Goal: Information Seeking & Learning: Learn about a topic

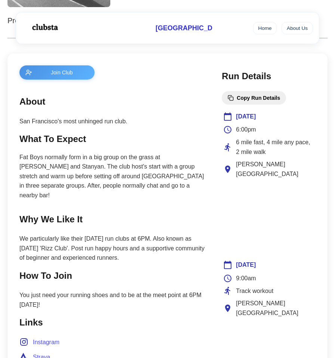
scroll to position [239, 0]
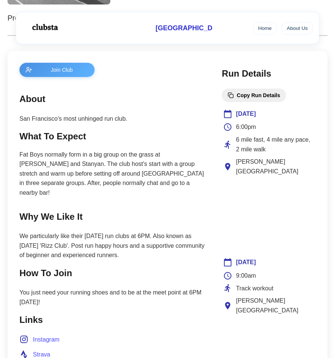
click at [130, 157] on p "Fat Boys normally form in a big group on the grass at [PERSON_NAME] and Stanyan…" at bounding box center [112, 174] width 187 height 48
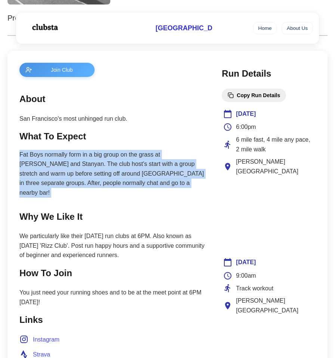
click at [130, 157] on p "Fat Boys normally form in a big group on the grass at [PERSON_NAME] and Stanyan…" at bounding box center [112, 174] width 187 height 48
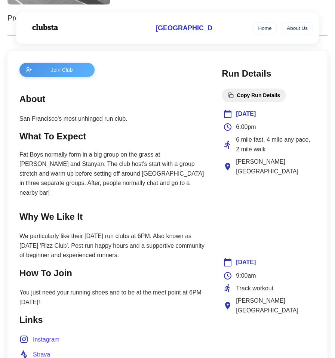
click at [130, 157] on p "Fat Boys normally form in a big group on the grass at [PERSON_NAME] and Stanyan…" at bounding box center [112, 174] width 187 height 48
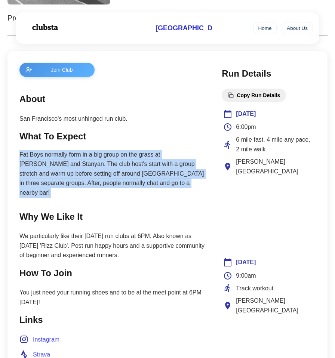
click at [130, 157] on p "Fat Boys normally form in a big group on the grass at [PERSON_NAME] and Stanyan…" at bounding box center [112, 174] width 187 height 48
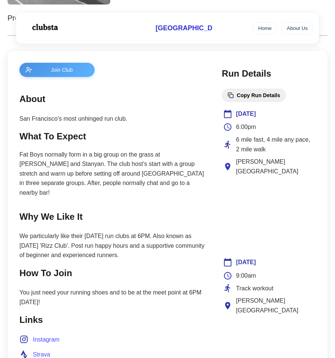
click at [130, 157] on p "Fat Boys normally form in a big group on the grass at [PERSON_NAME] and Stanyan…" at bounding box center [112, 174] width 187 height 48
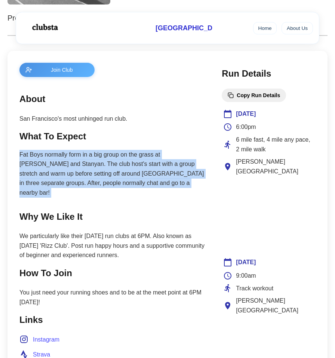
click at [136, 172] on p "Fat Boys normally form in a big group on the grass at [PERSON_NAME] and Stanyan…" at bounding box center [112, 174] width 187 height 48
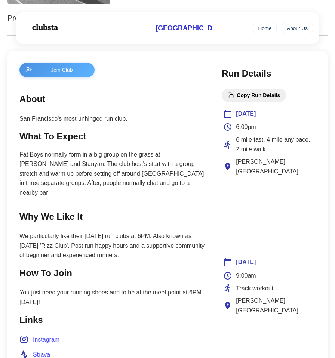
click at [136, 172] on p "Fat Boys normally form in a big group on the grass at [PERSON_NAME] and Stanyan…" at bounding box center [112, 174] width 187 height 48
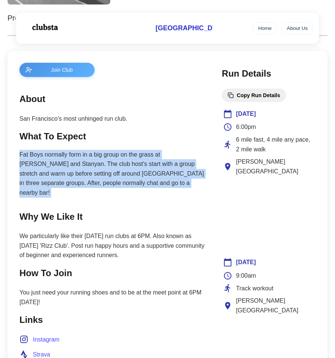
click at [154, 231] on p "We particularly like their [DATE] run clubs at 6PM. Also known as [DATE] 'Rizz …" at bounding box center [112, 245] width 187 height 29
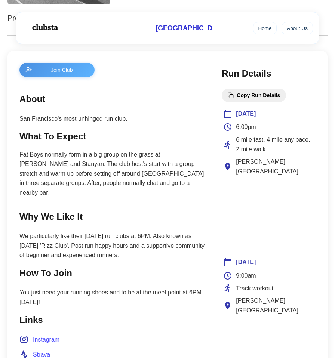
click at [154, 231] on p "We particularly like their [DATE] run clubs at 6PM. Also known as [DATE] 'Rizz …" at bounding box center [112, 245] width 187 height 29
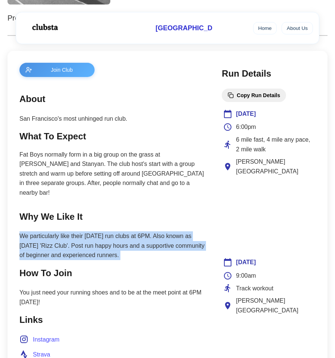
click at [156, 239] on p "We particularly like their [DATE] run clubs at 6PM. Also known as [DATE] 'Rizz …" at bounding box center [112, 245] width 187 height 29
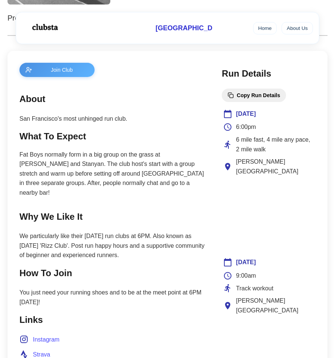
click at [156, 239] on p "We particularly like their [DATE] run clubs at 6PM. Also known as [DATE] 'Rizz …" at bounding box center [112, 245] width 187 height 29
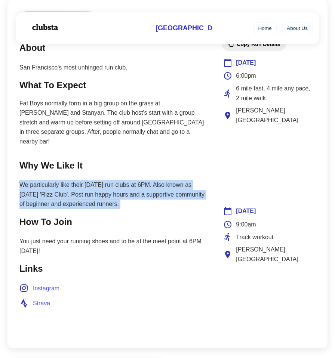
scroll to position [291, 0]
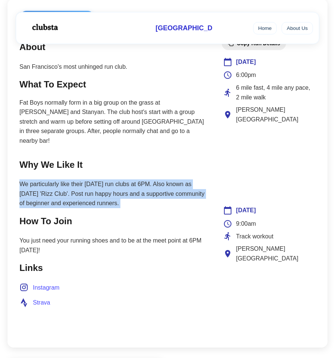
click at [155, 236] on p "You just need your running shoes and to be at the meet point at 6PM [DATE]!" at bounding box center [112, 245] width 187 height 19
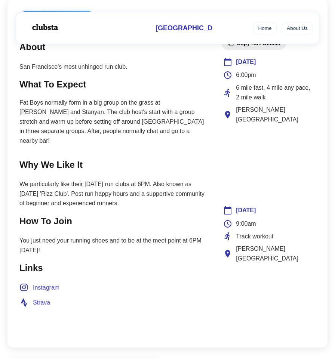
click at [155, 236] on p "You just need your running shoes and to be at the meet point at 6PM [DATE]!" at bounding box center [112, 245] width 187 height 19
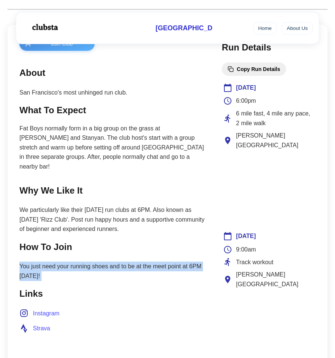
scroll to position [238, 0]
